Goal: Information Seeking & Learning: Learn about a topic

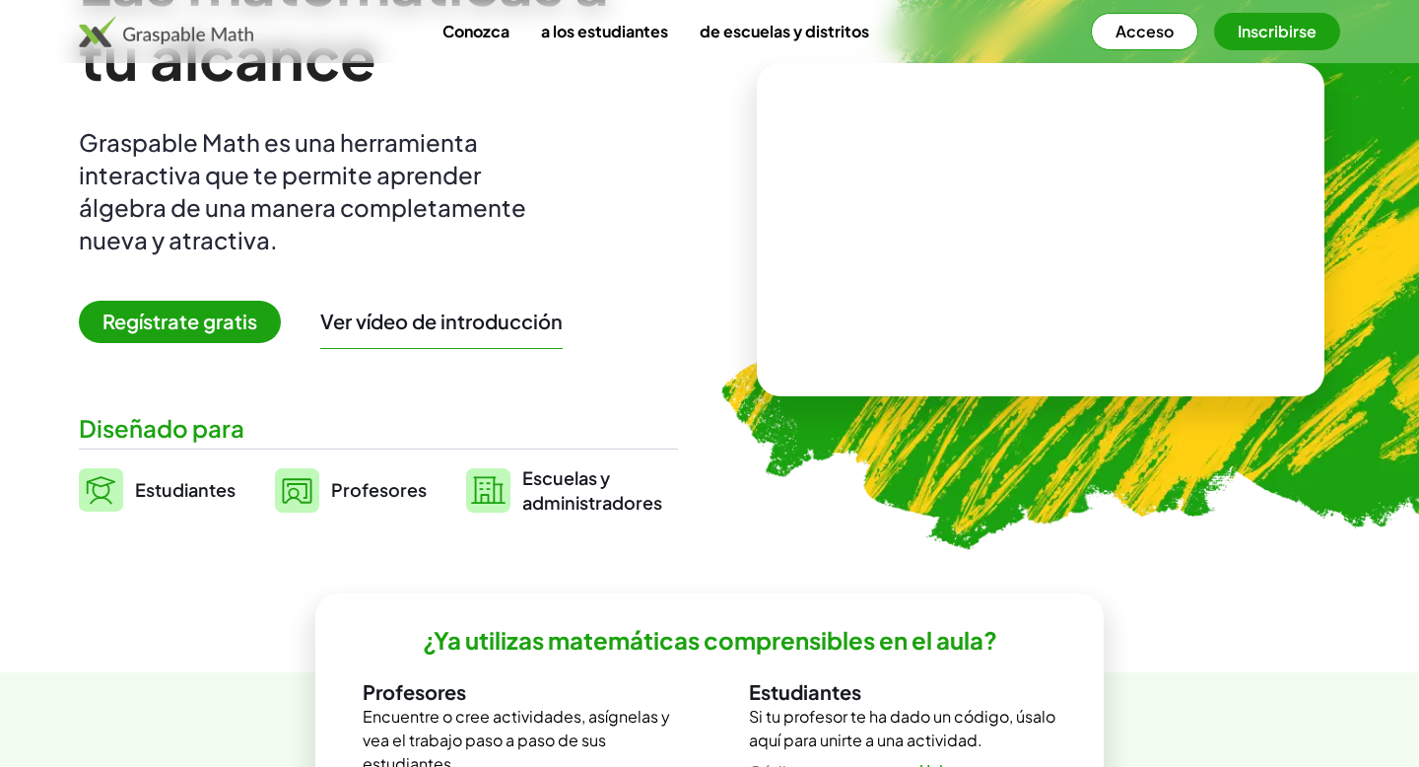
scroll to position [205, 0]
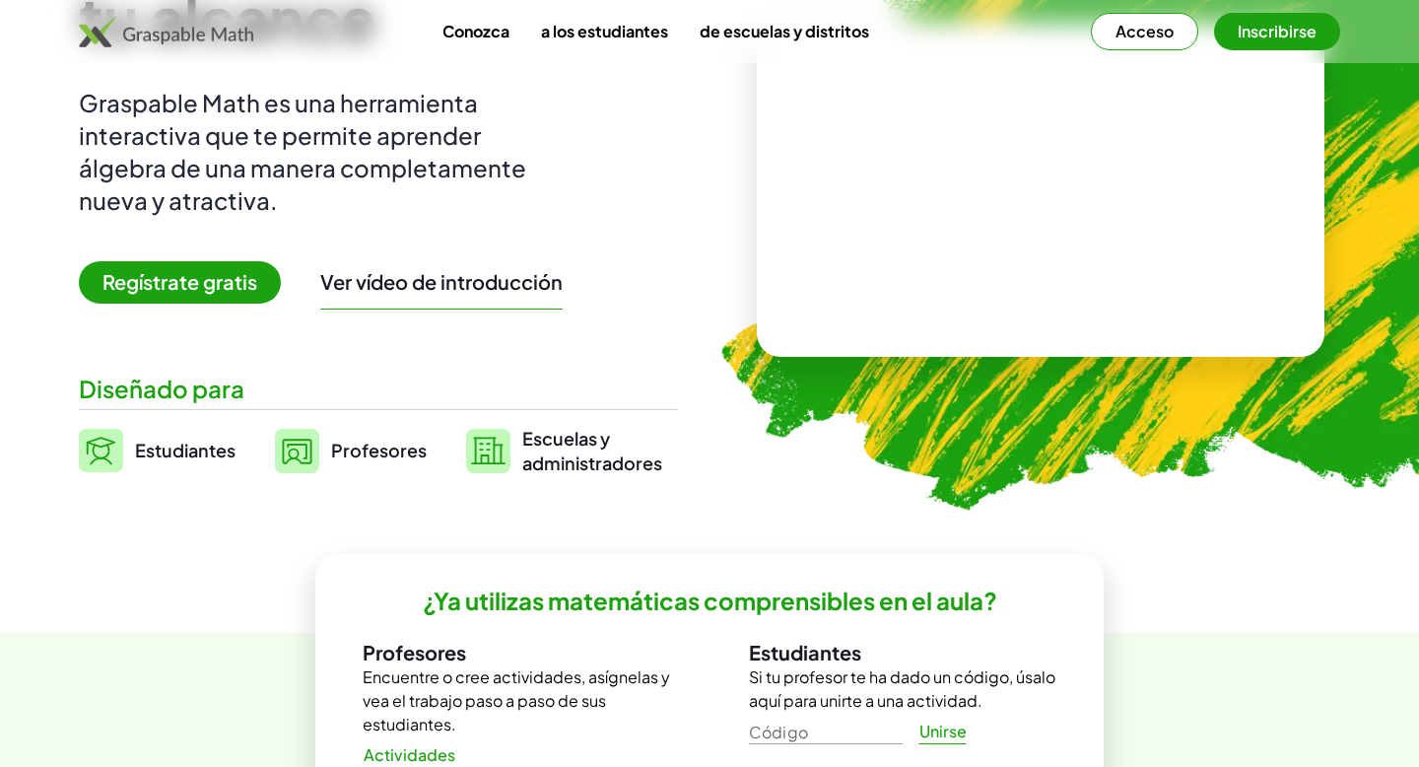
click at [383, 445] on font "Profesores" at bounding box center [379, 450] width 96 height 23
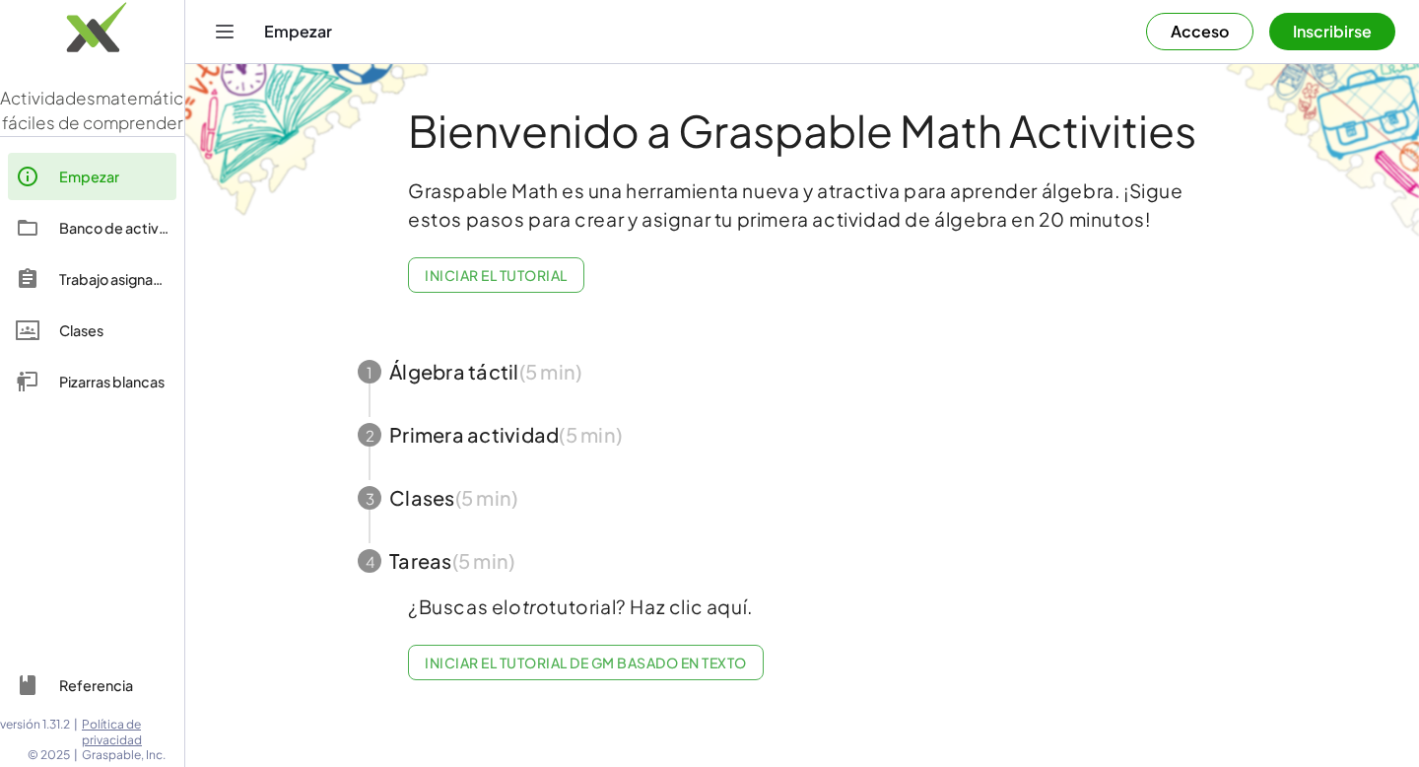
click at [481, 381] on span "button" at bounding box center [802, 371] width 936 height 63
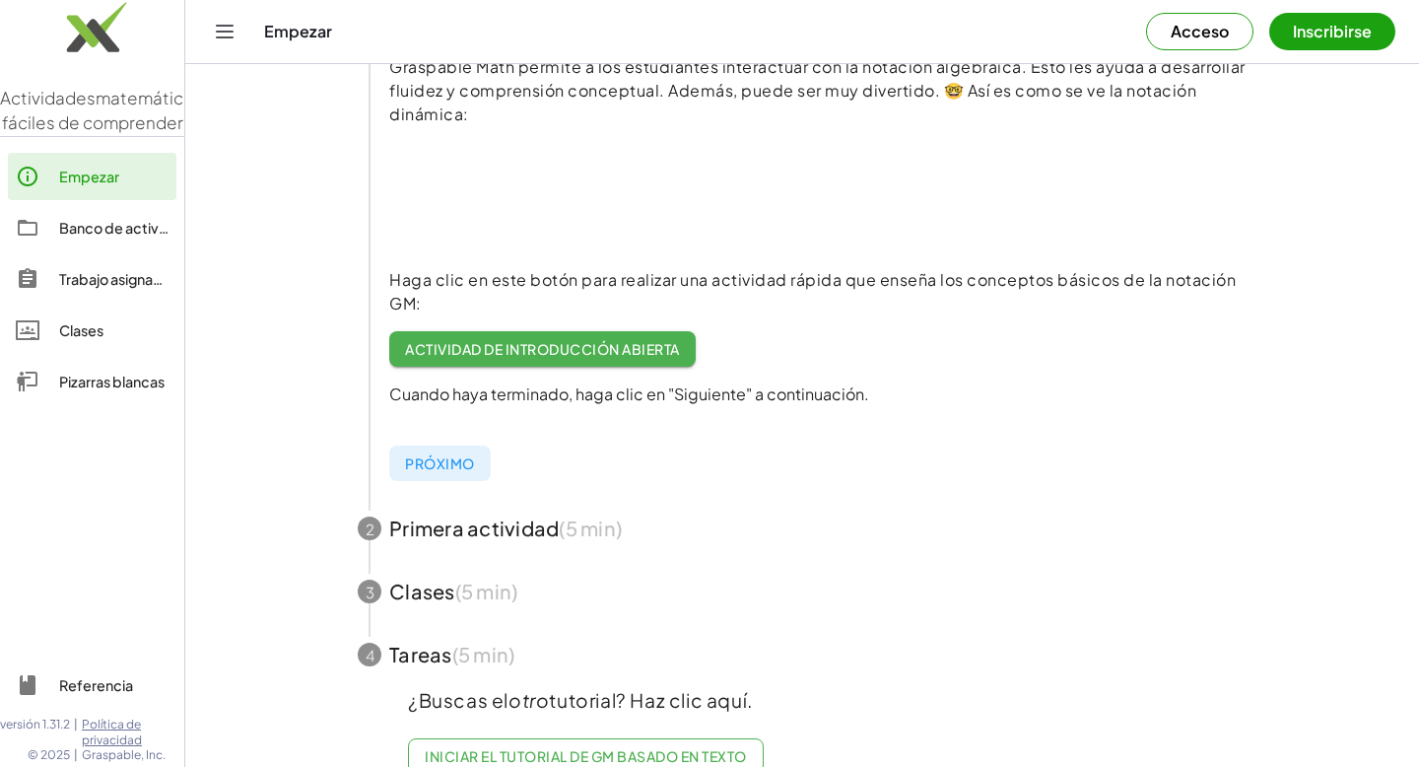
scroll to position [314, 0]
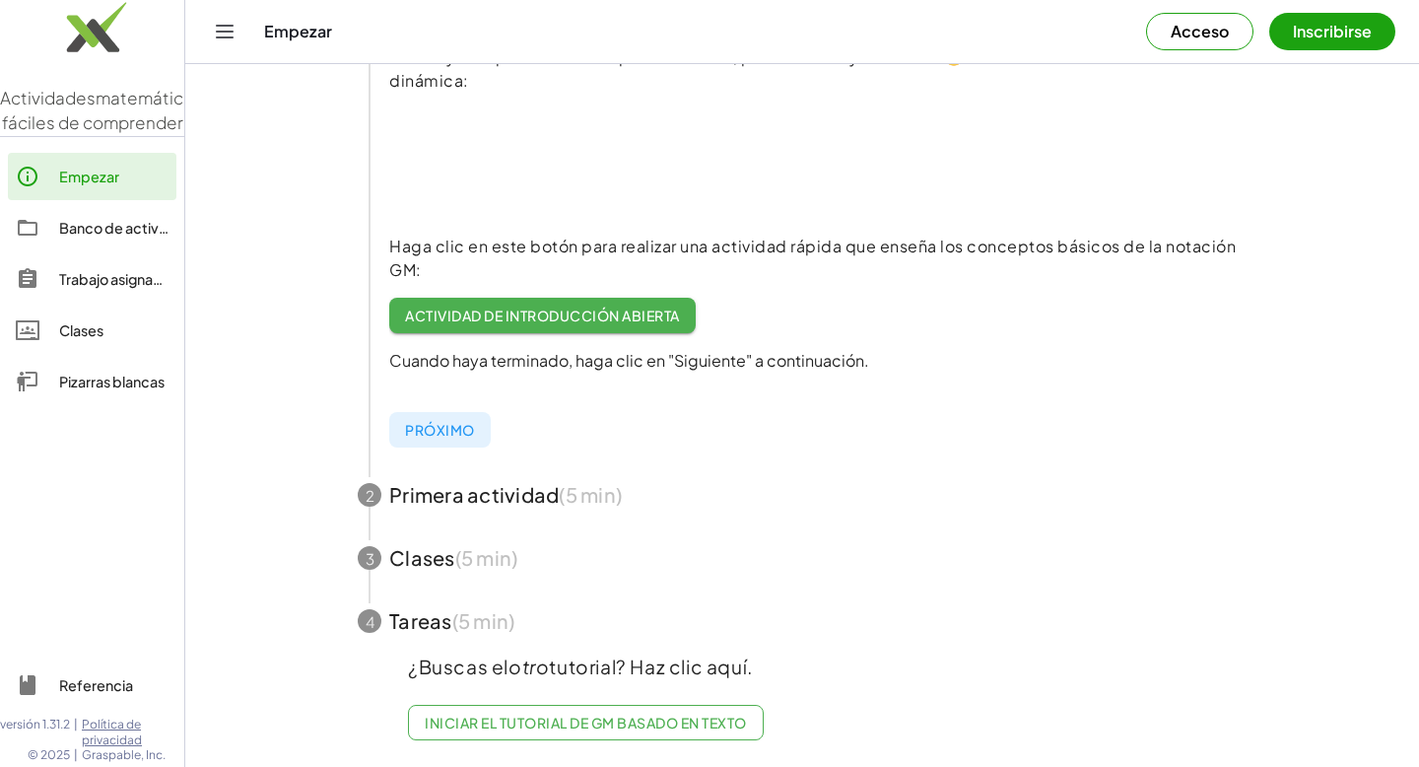
click at [580, 317] on font "Actividad de introducción abierta" at bounding box center [542, 316] width 274 height 18
click at [401, 563] on span "button" at bounding box center [802, 557] width 936 height 63
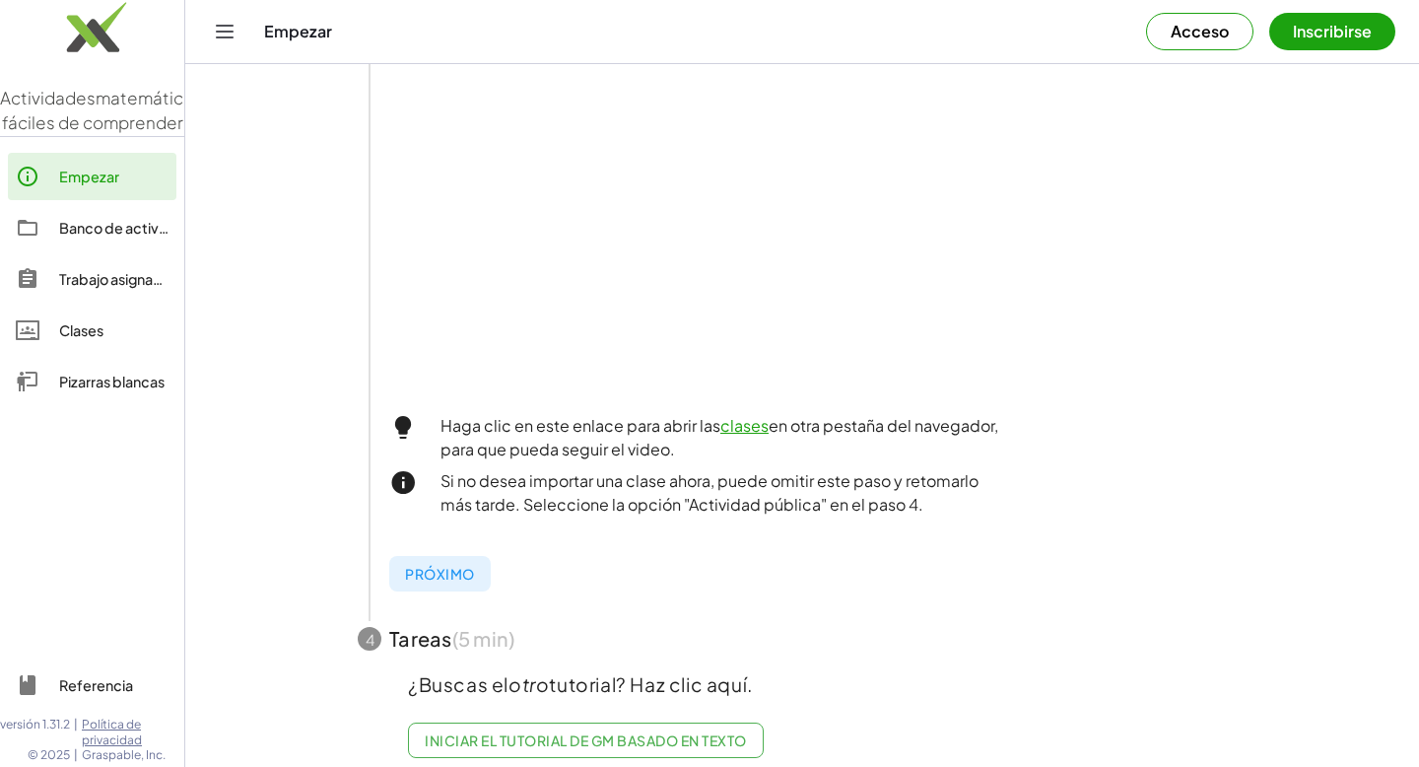
scroll to position [580, 0]
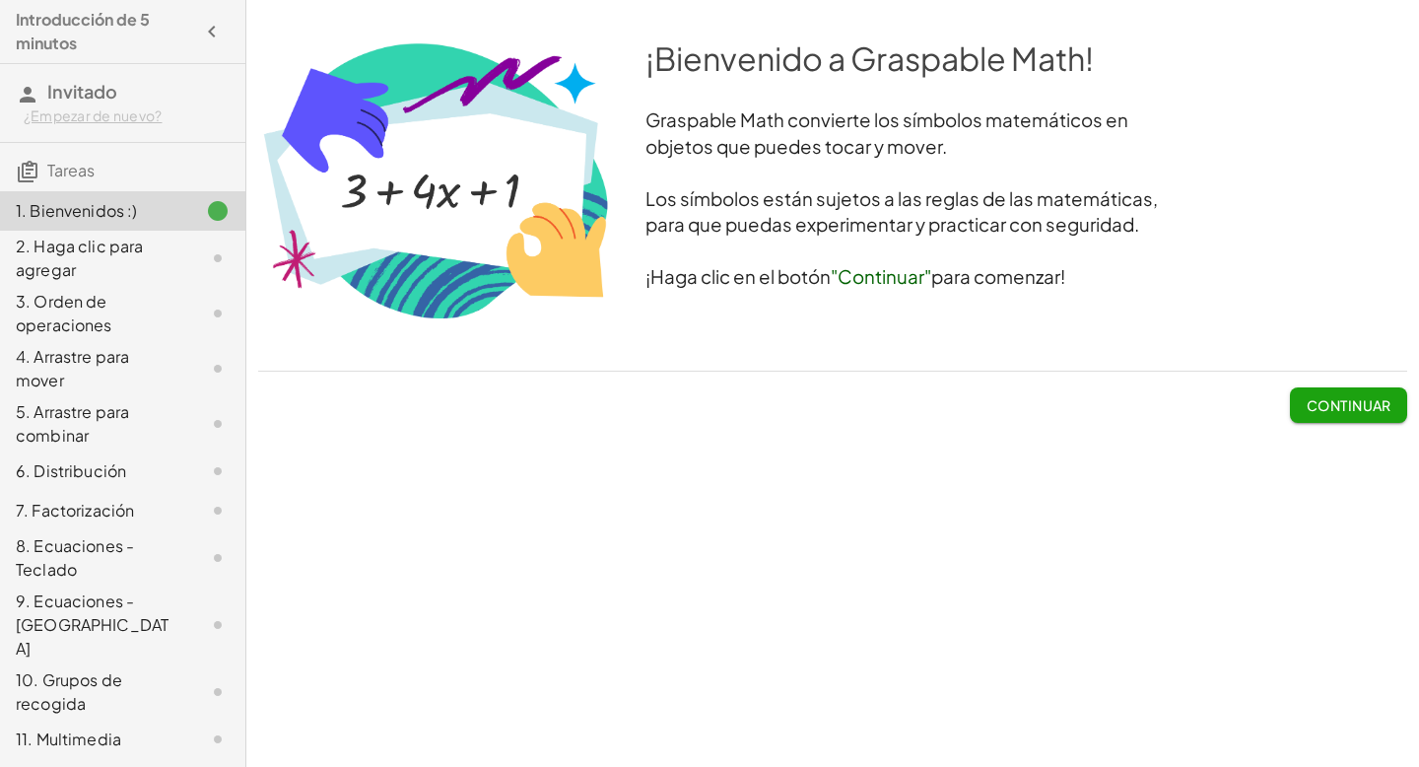
click at [1317, 409] on font "Continuar" at bounding box center [1349, 405] width 85 height 18
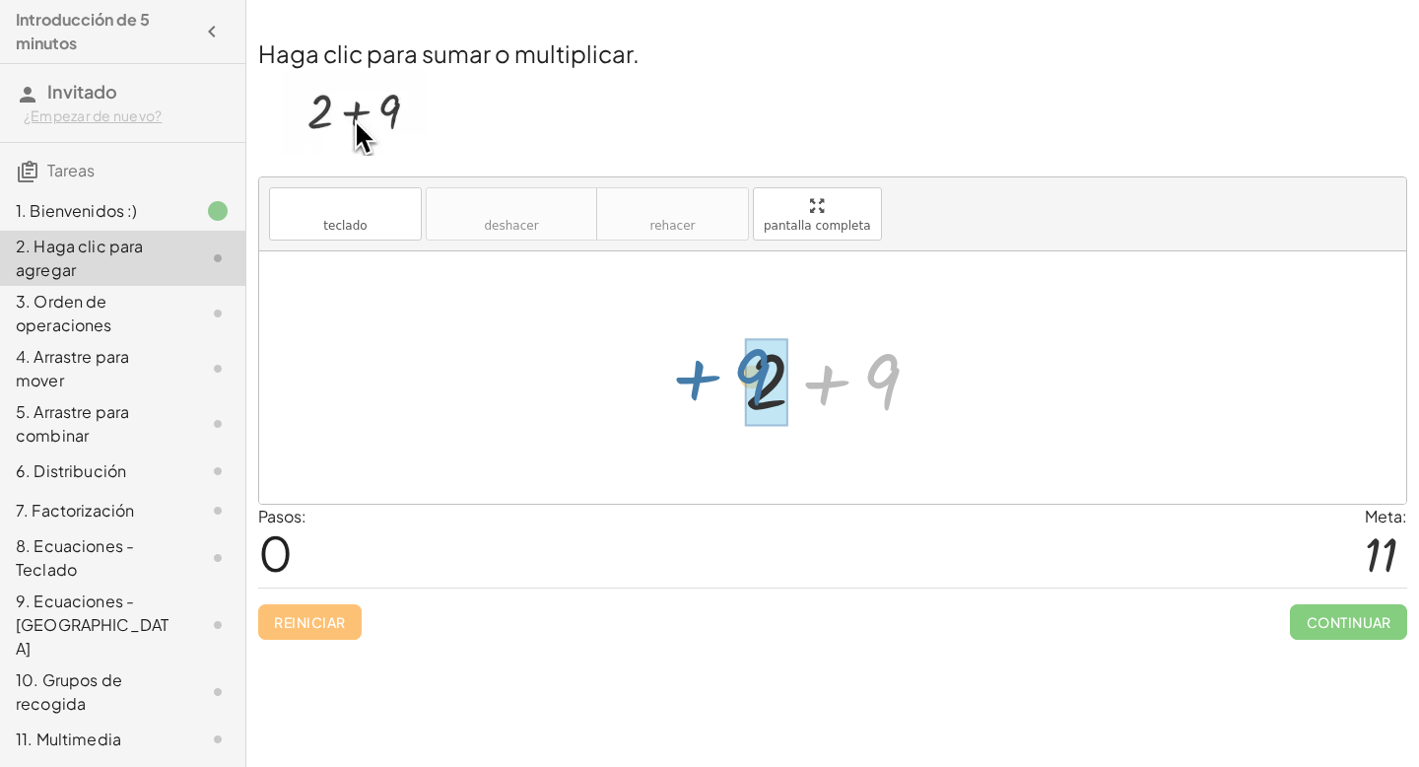
drag, startPoint x: 885, startPoint y: 389, endPoint x: 755, endPoint y: 388, distance: 130.1
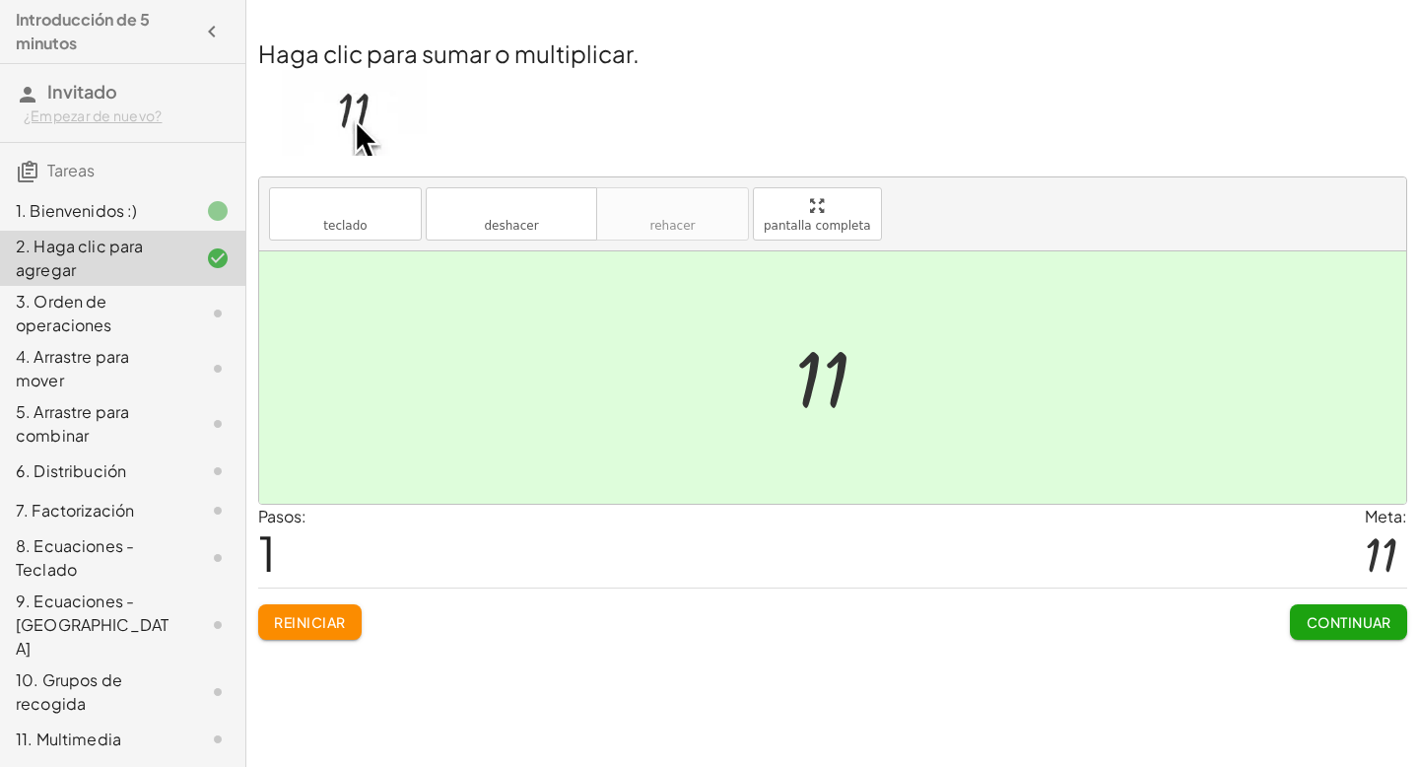
click at [61, 304] on font "3. Orden de operaciones" at bounding box center [64, 313] width 97 height 44
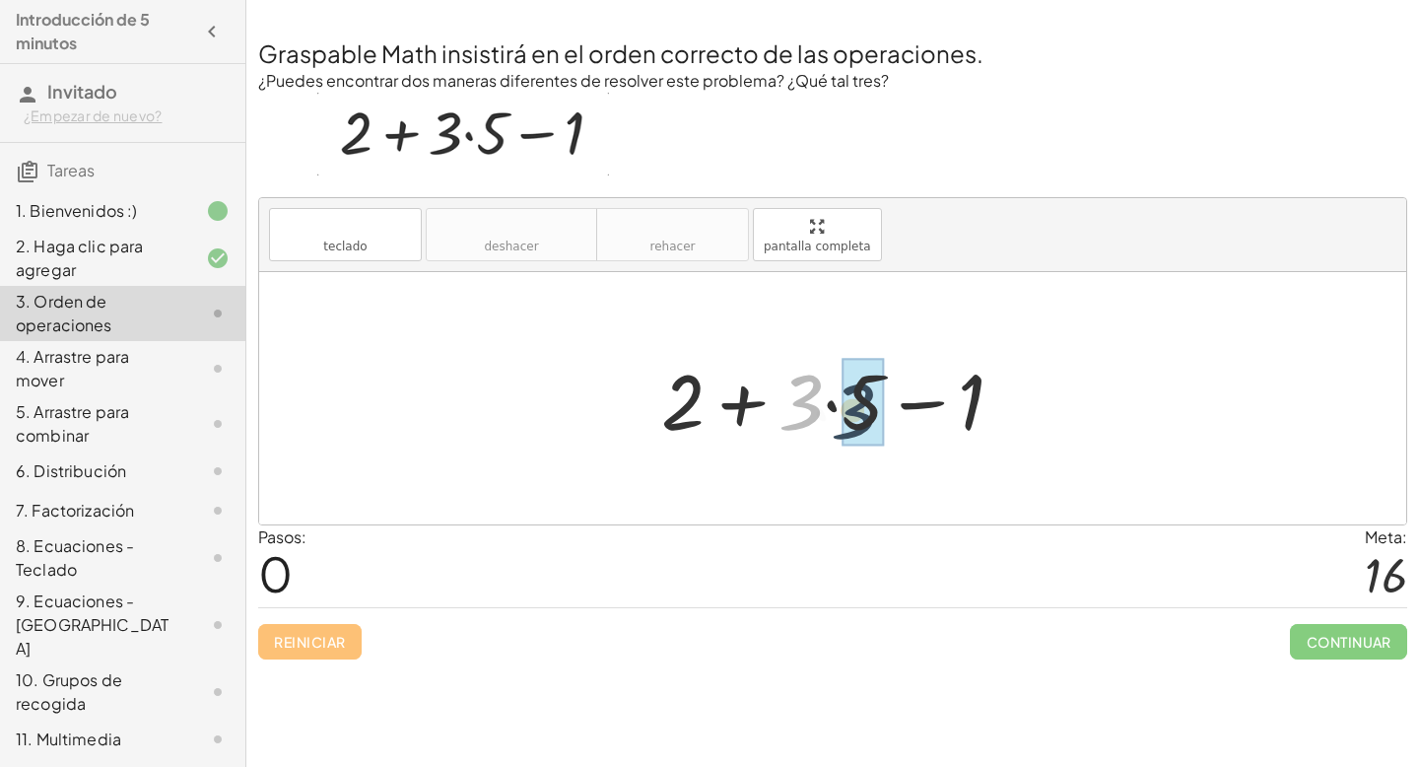
drag, startPoint x: 787, startPoint y: 423, endPoint x: 853, endPoint y: 429, distance: 66.3
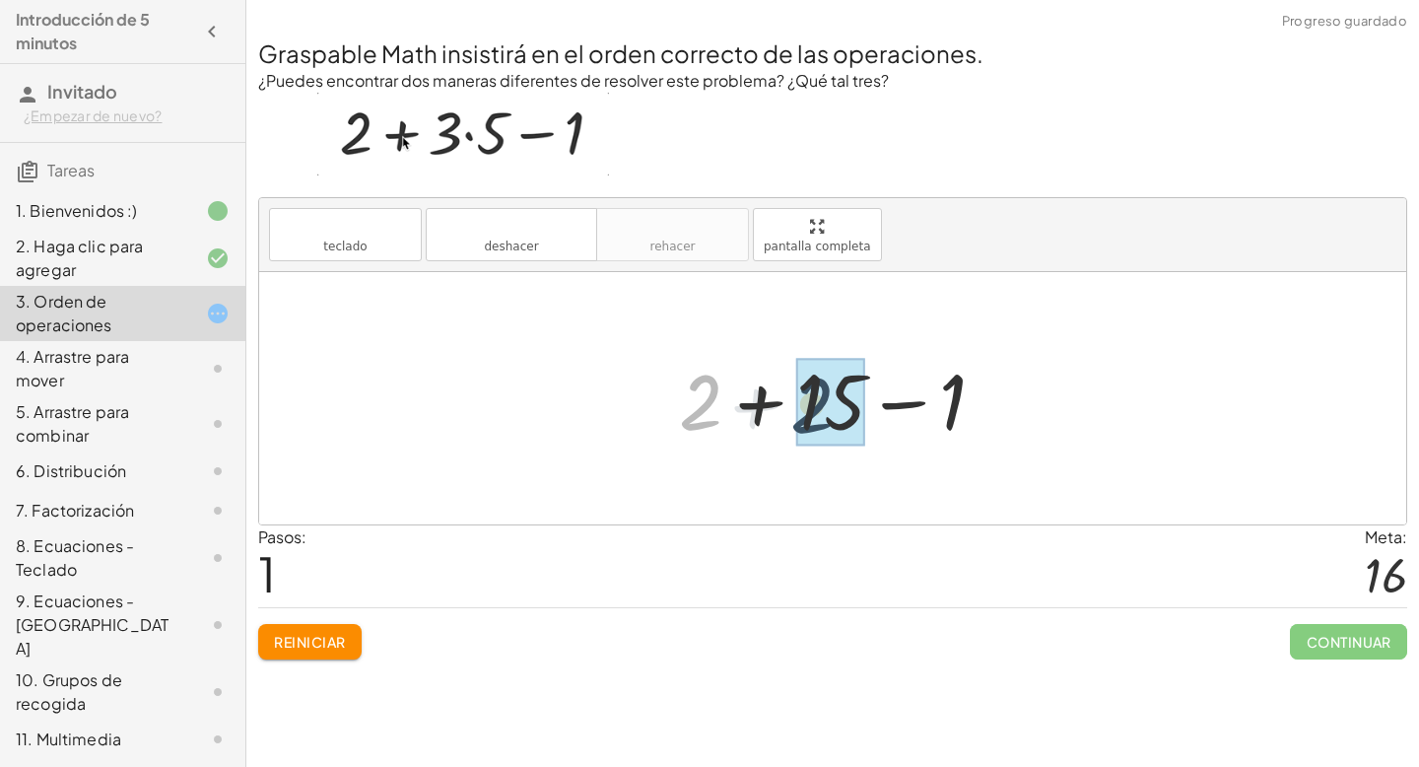
drag, startPoint x: 710, startPoint y: 400, endPoint x: 831, endPoint y: 399, distance: 121.2
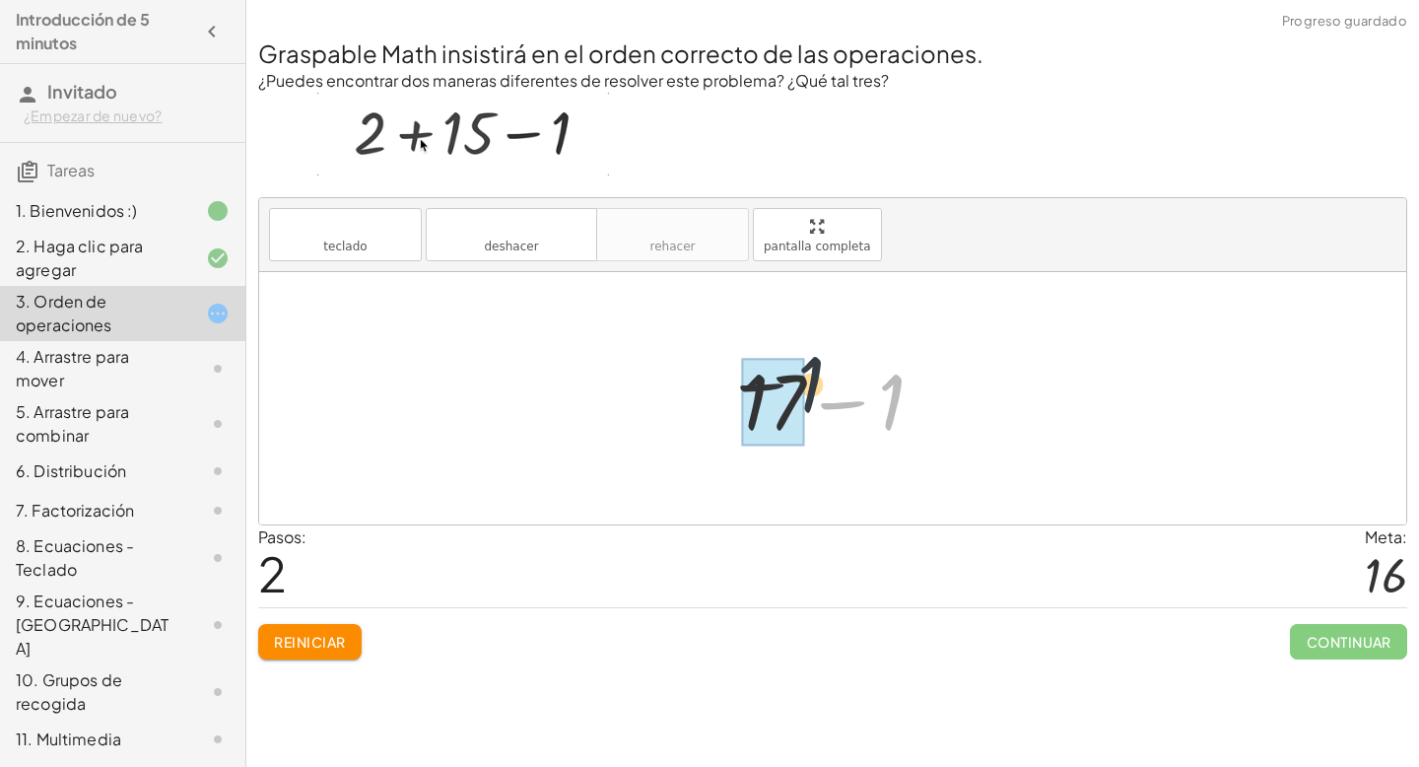
drag, startPoint x: 896, startPoint y: 404, endPoint x: 757, endPoint y: 399, distance: 139.0
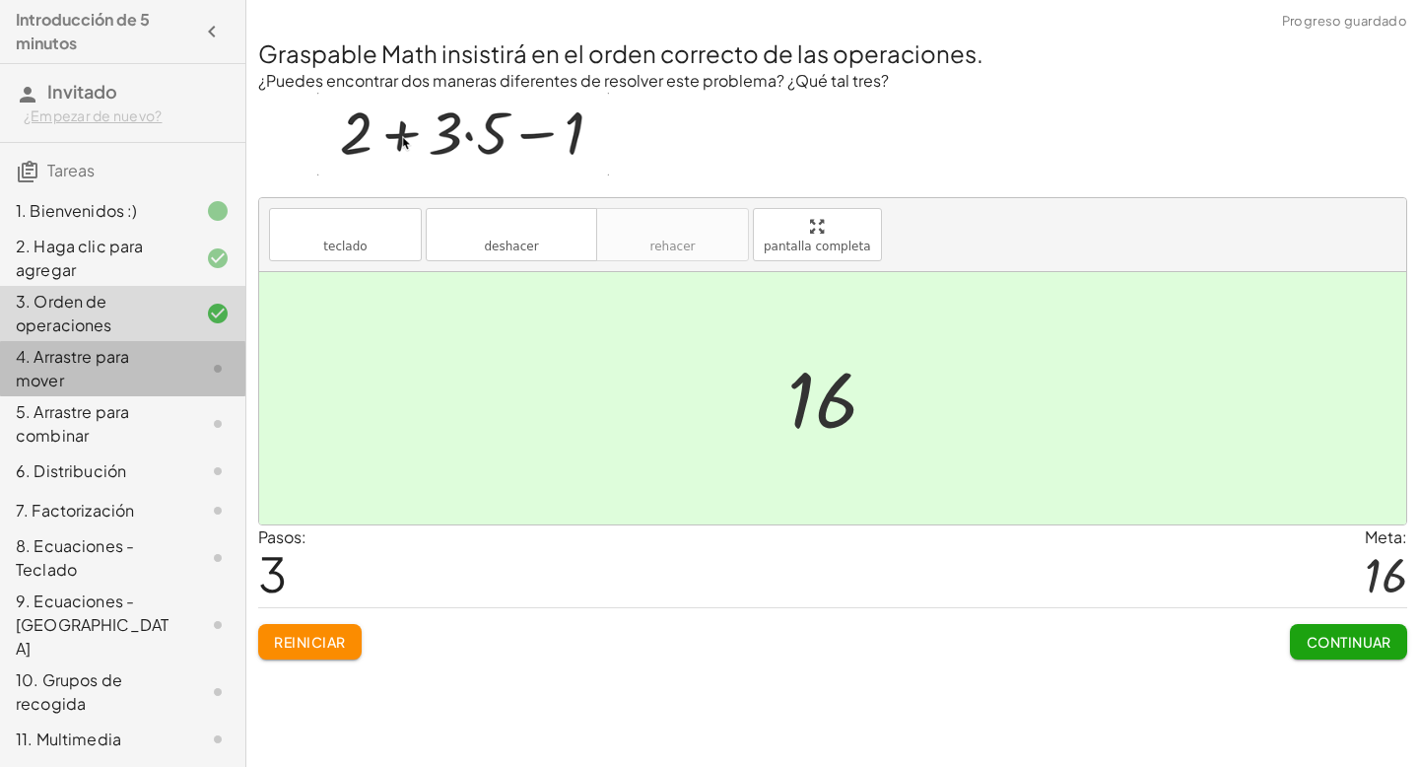
click at [129, 378] on div "4. Arrastre para mover" at bounding box center [95, 368] width 159 height 47
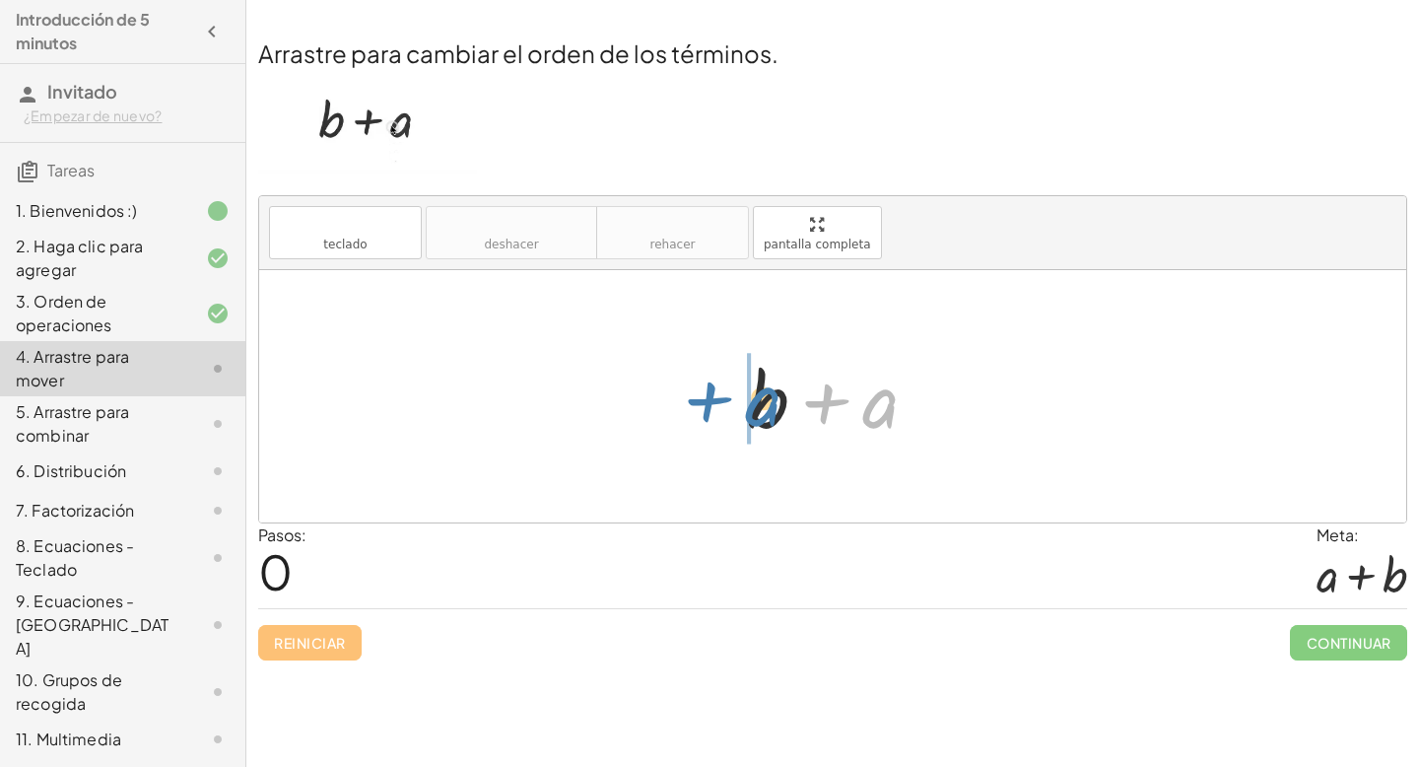
drag, startPoint x: 874, startPoint y: 414, endPoint x: 757, endPoint y: 414, distance: 117.3
click at [757, 414] on div at bounding box center [840, 397] width 206 height 102
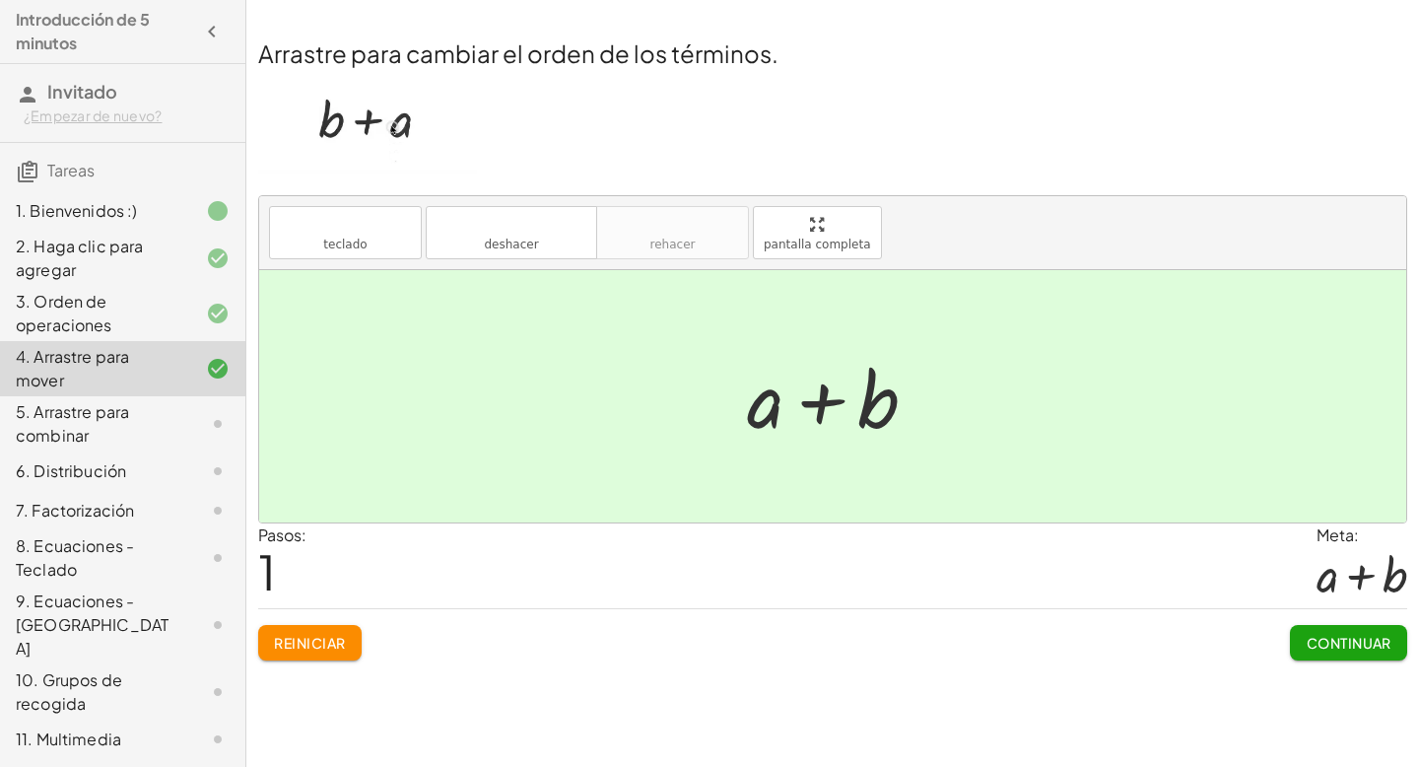
click at [42, 39] on font "Introducción de 5 minutos" at bounding box center [83, 31] width 134 height 44
